Goal: Browse casually: Explore the website without a specific task or goal

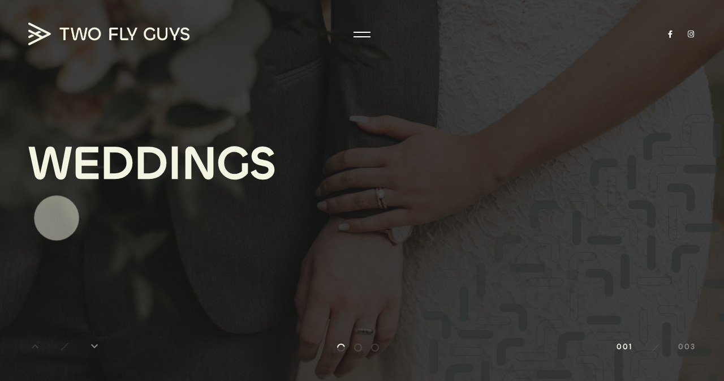
click at [57, 218] on div "Explore" at bounding box center [48, 220] width 41 height 13
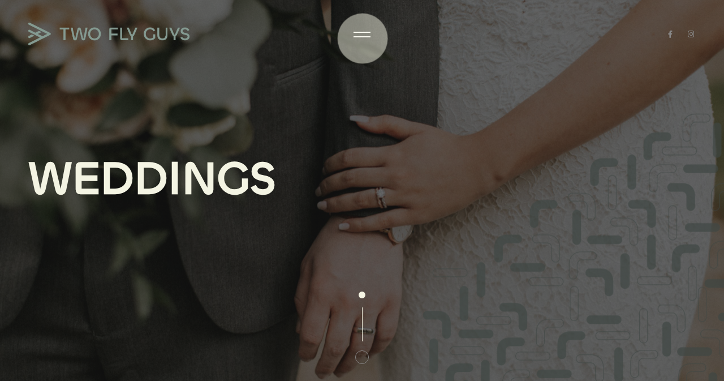
click at [362, 38] on div at bounding box center [361, 34] width 17 height 11
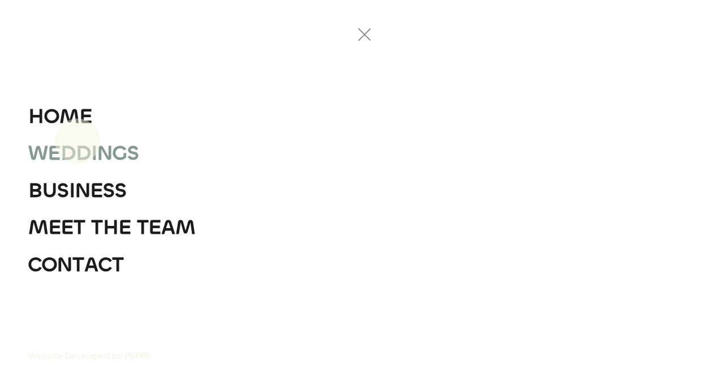
click at [77, 142] on div "D" at bounding box center [83, 153] width 15 height 37
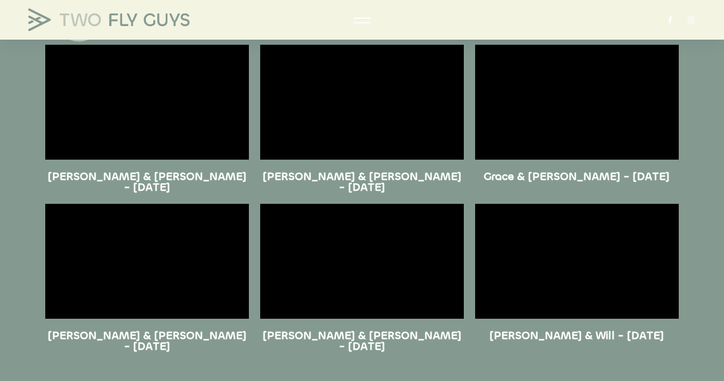
click at [83, 25] on img at bounding box center [108, 19] width 161 height 23
